Goal: Use online tool/utility: Utilize a website feature to perform a specific function

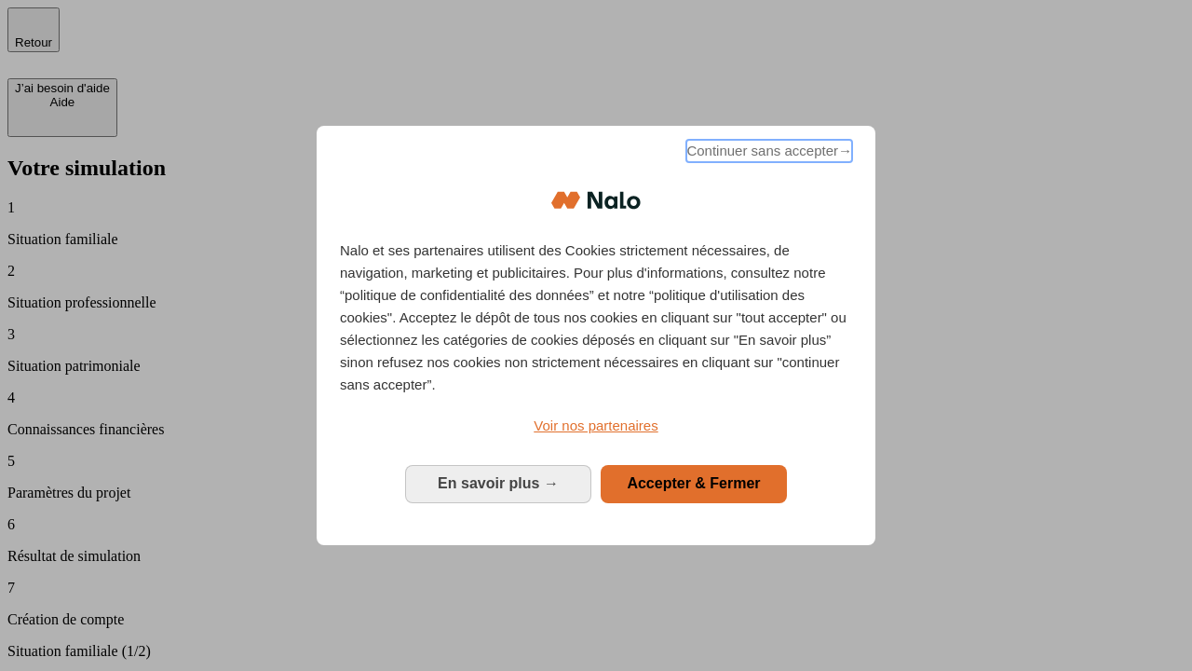
click at [768, 154] on span "Continuer sans accepter →" at bounding box center [770, 151] width 166 height 22
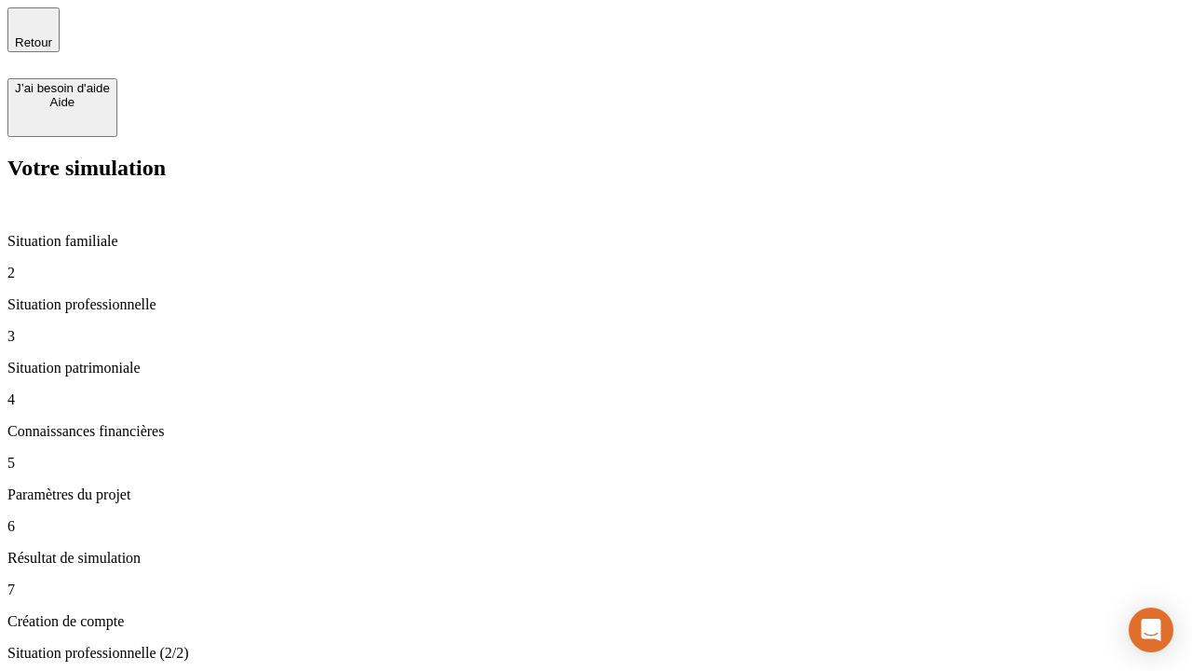
type input "30 000"
type input "40 000"
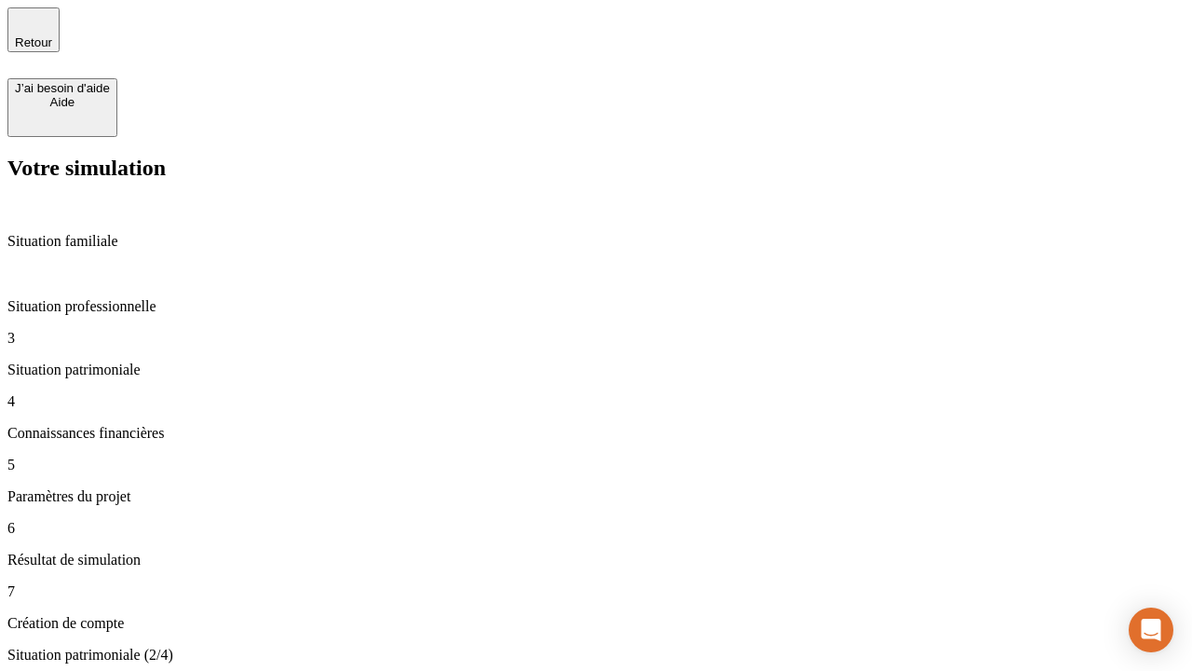
type input "1 100"
type input "20"
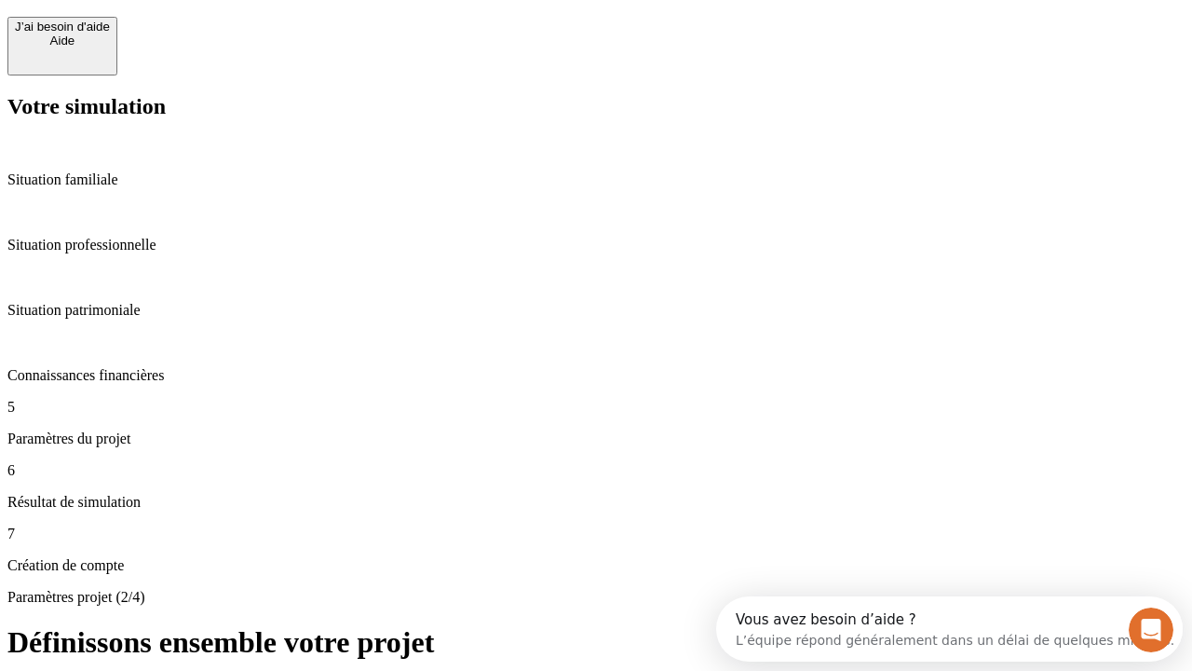
scroll to position [17, 0]
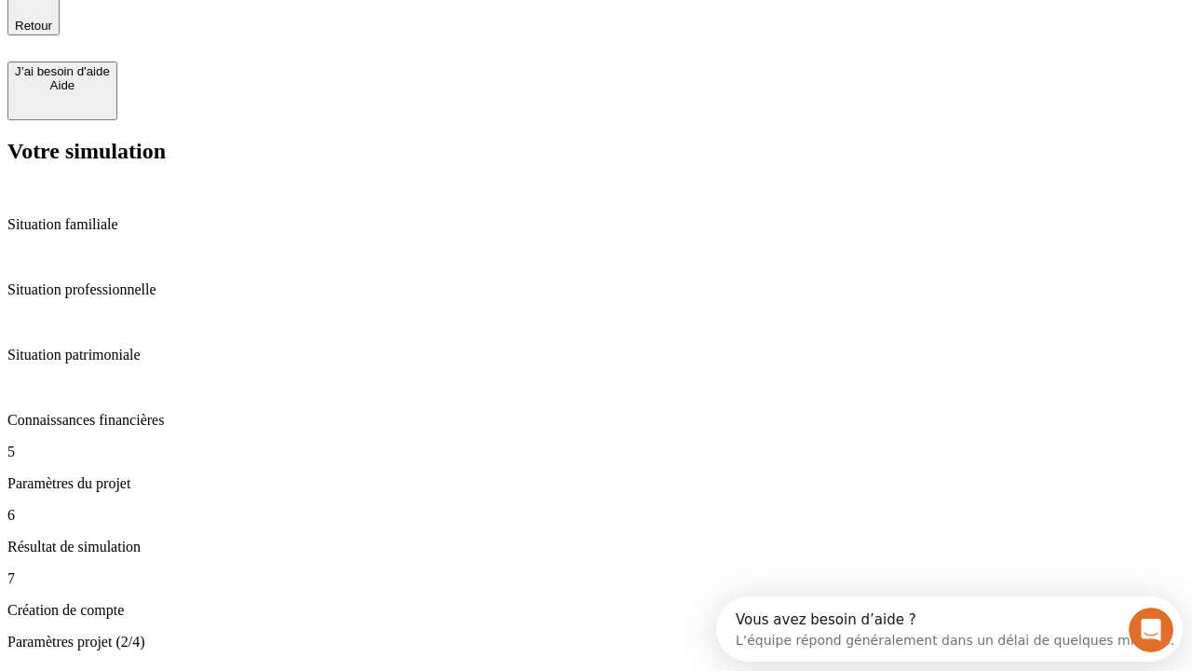
type input "40"
type input "62"
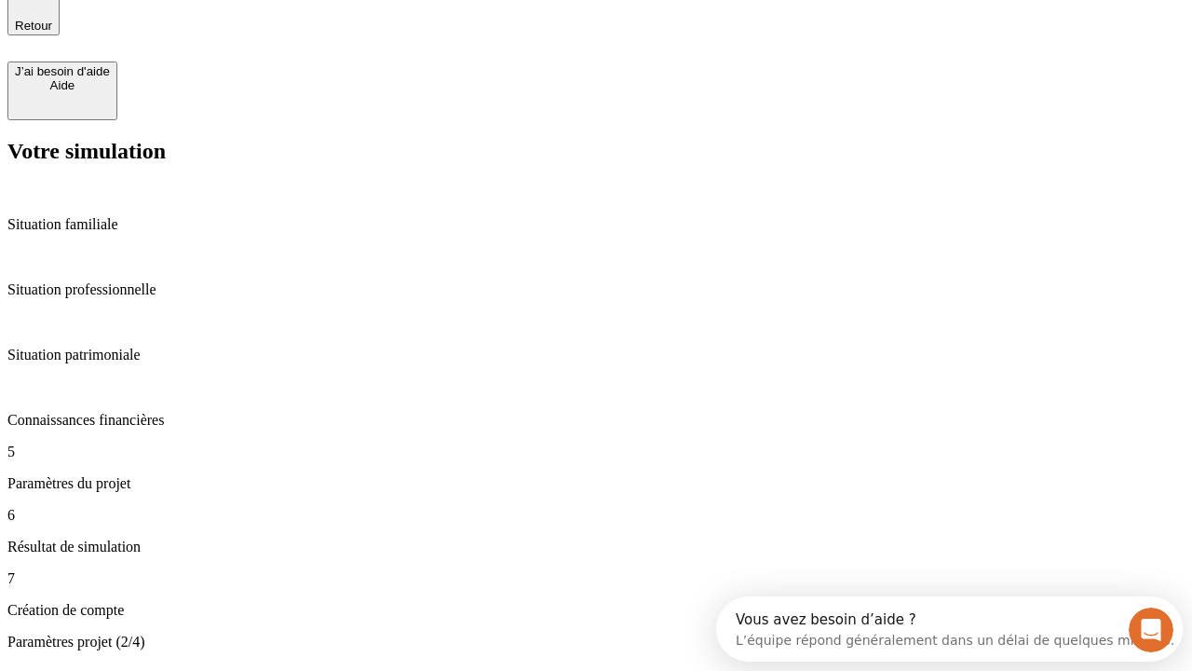
type input "50 000"
type input "640"
